Goal: Find specific page/section: Find specific page/section

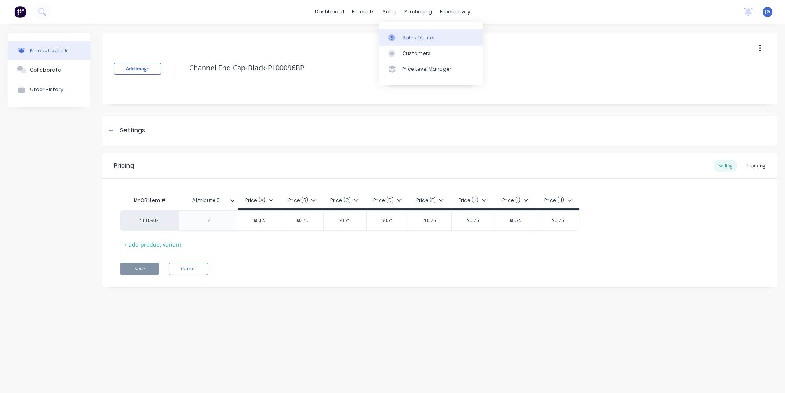
click at [408, 38] on div "Sales Orders" at bounding box center [418, 37] width 32 height 7
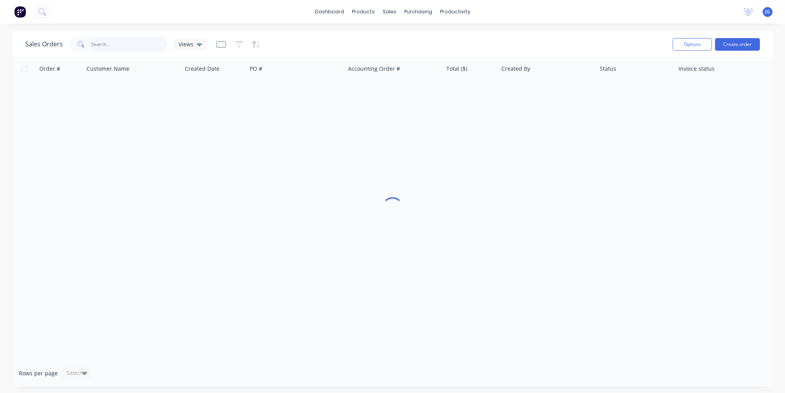
click at [160, 43] on input "text" at bounding box center [129, 45] width 77 height 16
type input "cash tr"
click at [390, 17] on div "sales" at bounding box center [390, 12] width 22 height 12
click at [411, 60] on link "Customers" at bounding box center [431, 54] width 104 height 16
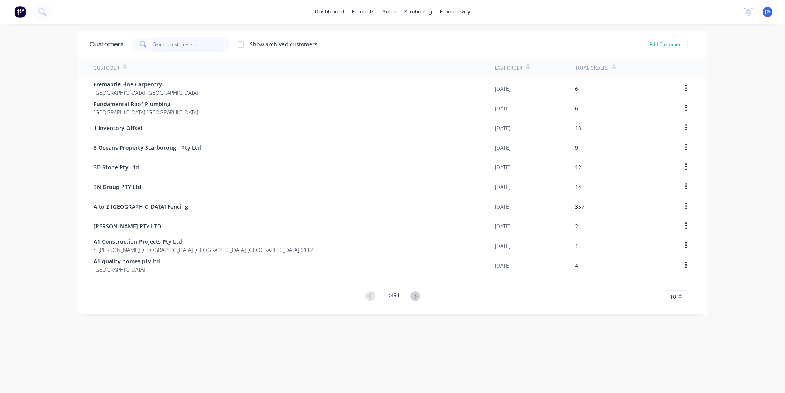
click at [163, 43] on input "text" at bounding box center [191, 45] width 77 height 16
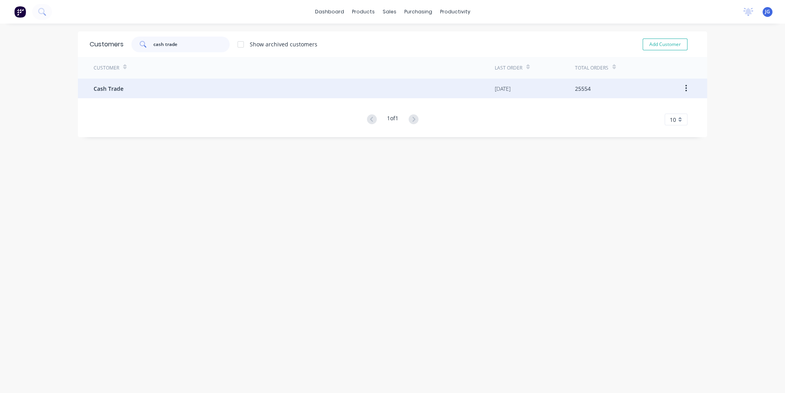
type input "cash trade"
click at [147, 87] on div "Cash Trade" at bounding box center [294, 89] width 401 height 20
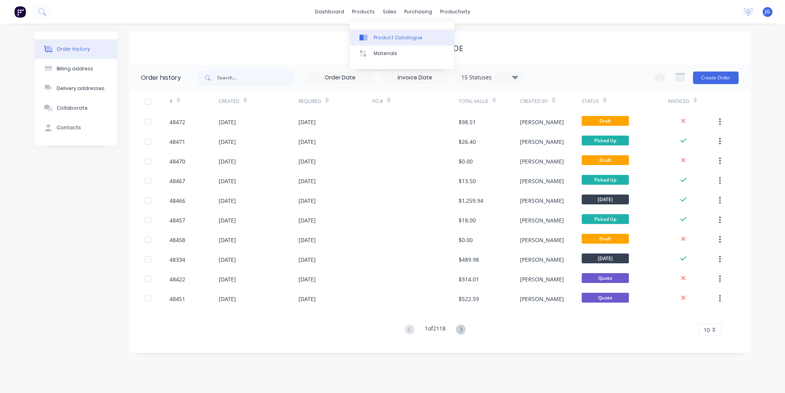
click at [377, 38] on div "Product Catalogue" at bounding box center [398, 37] width 49 height 7
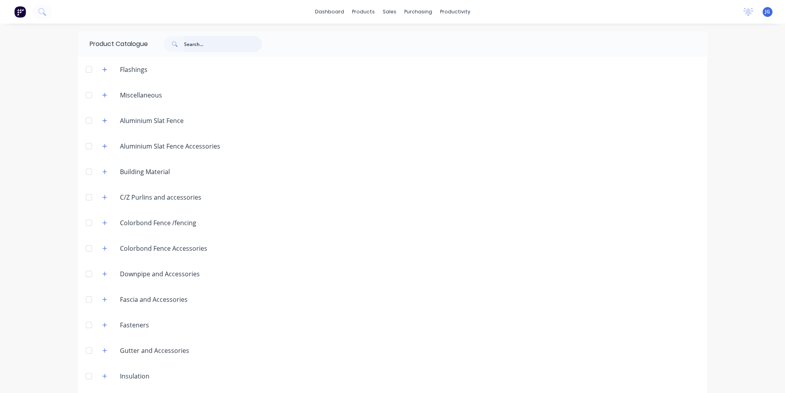
click at [218, 47] on input "text" at bounding box center [223, 44] width 78 height 16
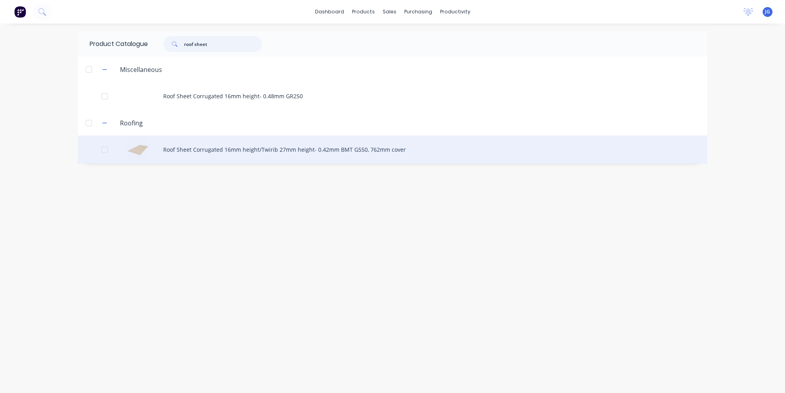
type input "roof sheet"
click at [206, 151] on div "Roof Sheet Corrugated 16mm height/Twirib 27mm height- 0.42mm BMT G550, 762mm co…" at bounding box center [392, 150] width 629 height 28
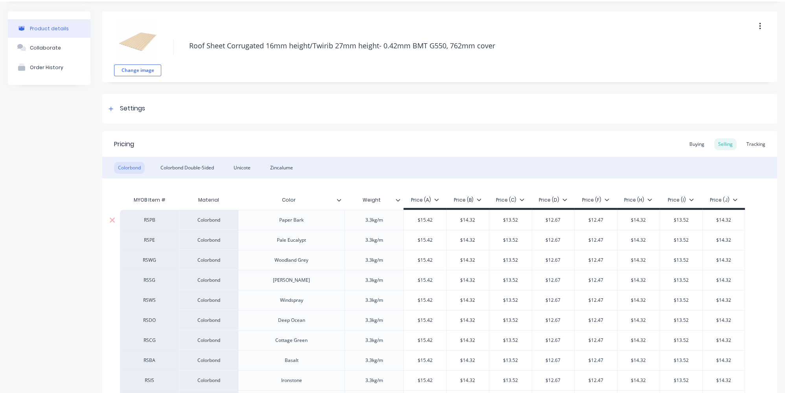
type textarea "x"
